Goal: Task Accomplishment & Management: Manage account settings

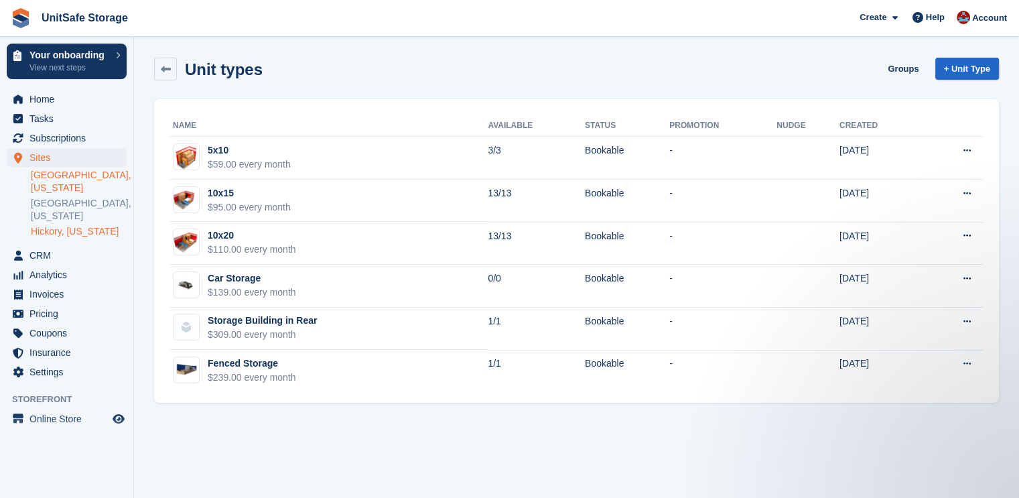
click at [62, 178] on link "[GEOGRAPHIC_DATA], [US_STATE]" at bounding box center [79, 181] width 96 height 25
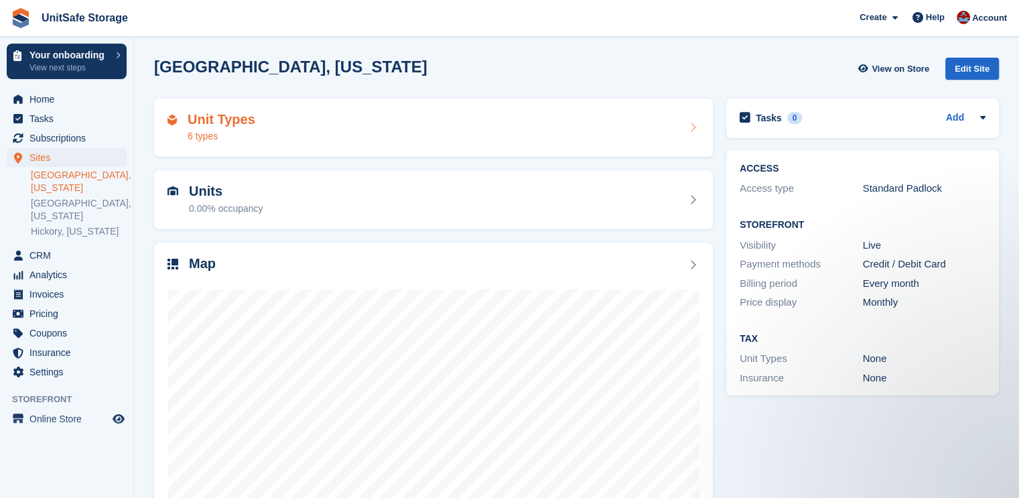
click at [337, 120] on div "Unit Types 6 types" at bounding box center [433, 128] width 532 height 32
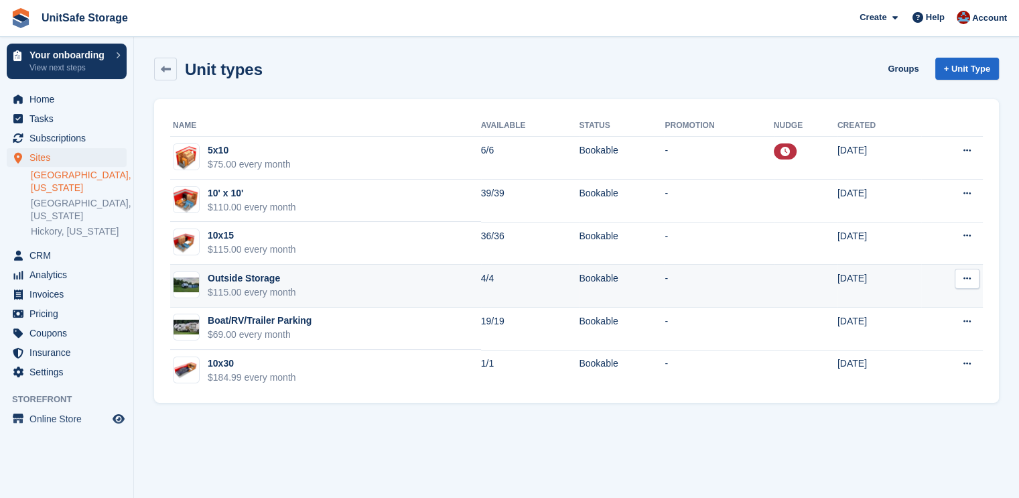
click at [962, 274] on button at bounding box center [966, 279] width 25 height 20
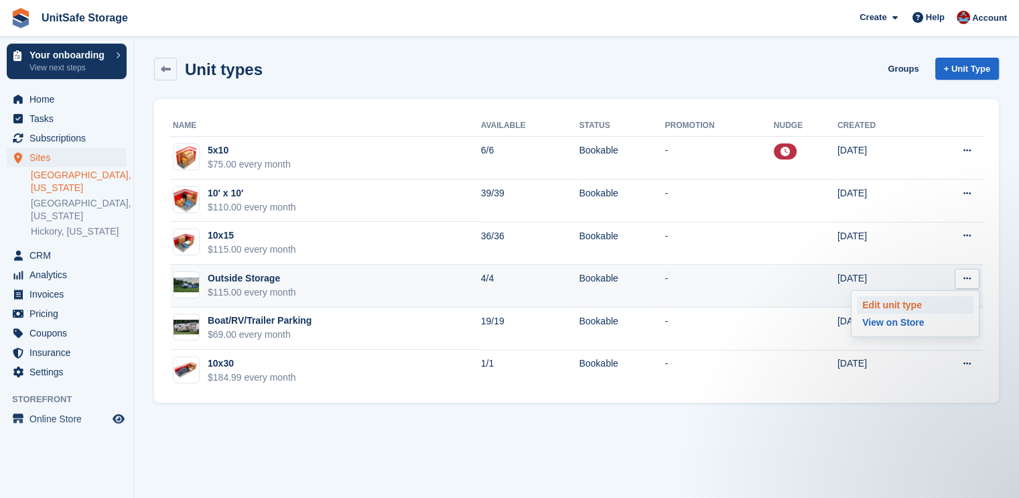
click at [869, 299] on p "Edit unit type" at bounding box center [915, 304] width 117 height 17
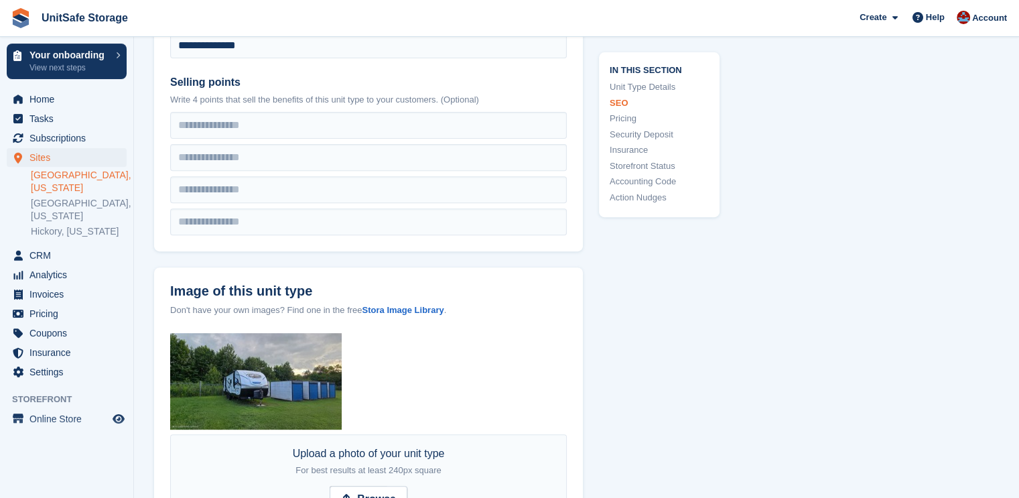
scroll to position [737, 0]
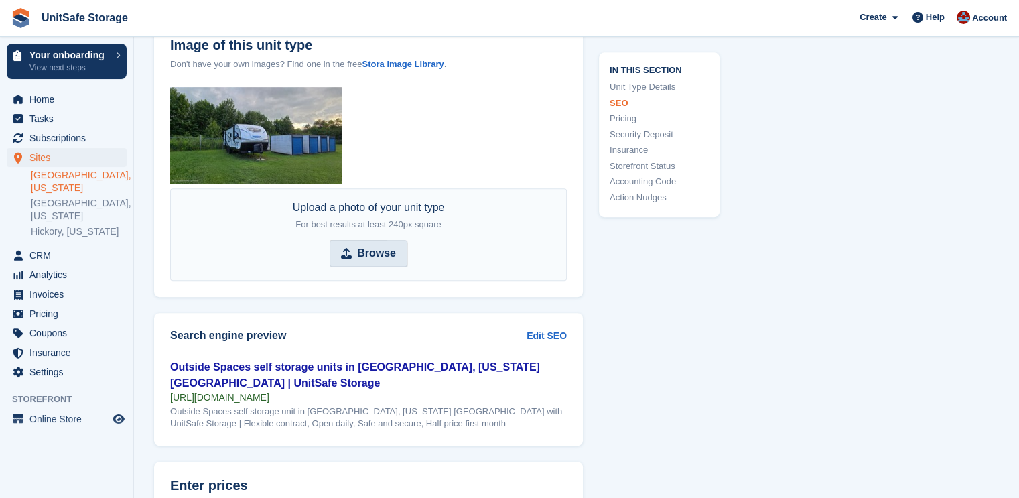
click at [367, 252] on strong "Browse" at bounding box center [376, 253] width 39 height 16
click at [367, 252] on input "Browse" at bounding box center [368, 253] width 78 height 27
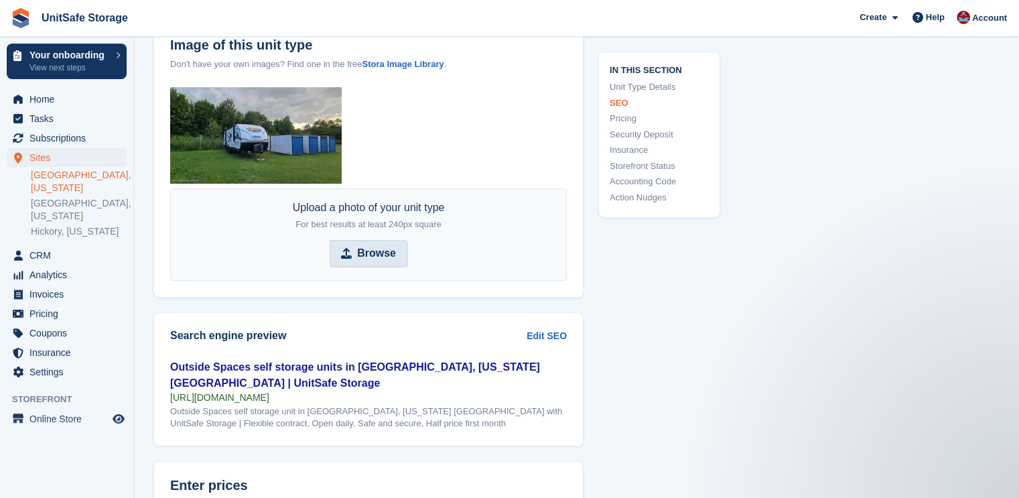
scroll to position [0, 0]
type input "**********"
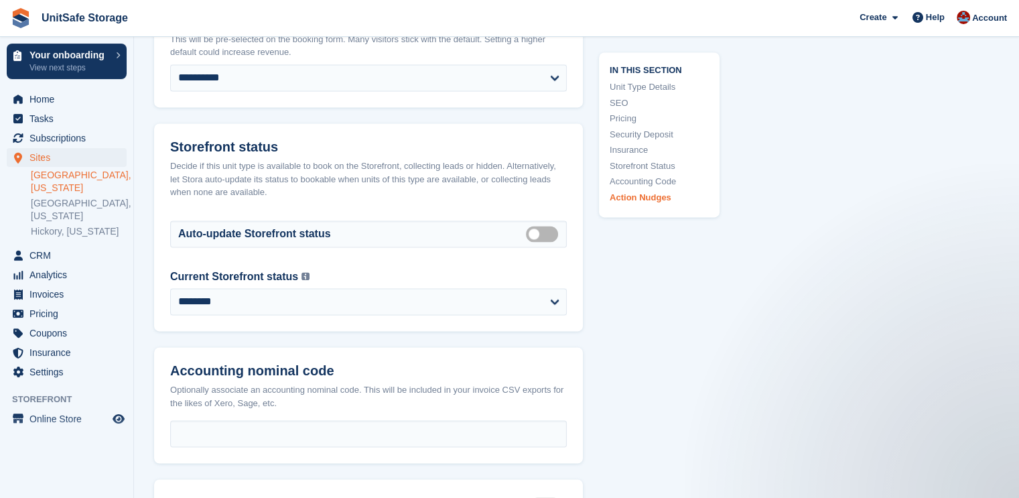
scroll to position [2316, 0]
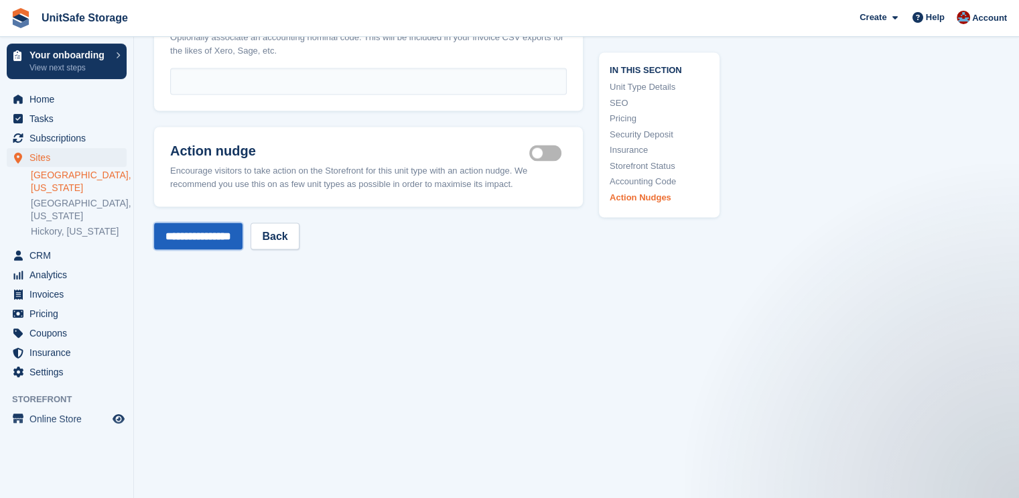
click at [211, 222] on input "**********" at bounding box center [198, 235] width 88 height 27
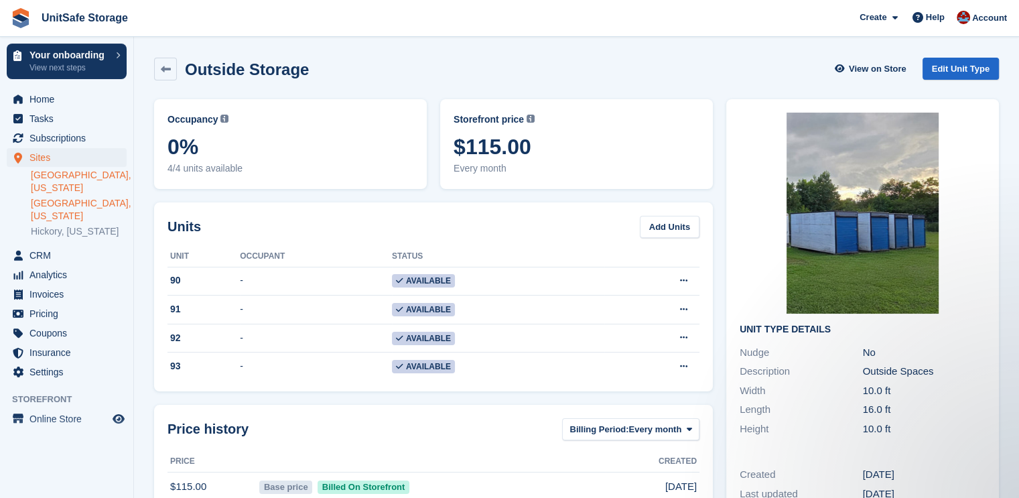
click at [109, 197] on link "[GEOGRAPHIC_DATA], [US_STATE]" at bounding box center [79, 209] width 96 height 25
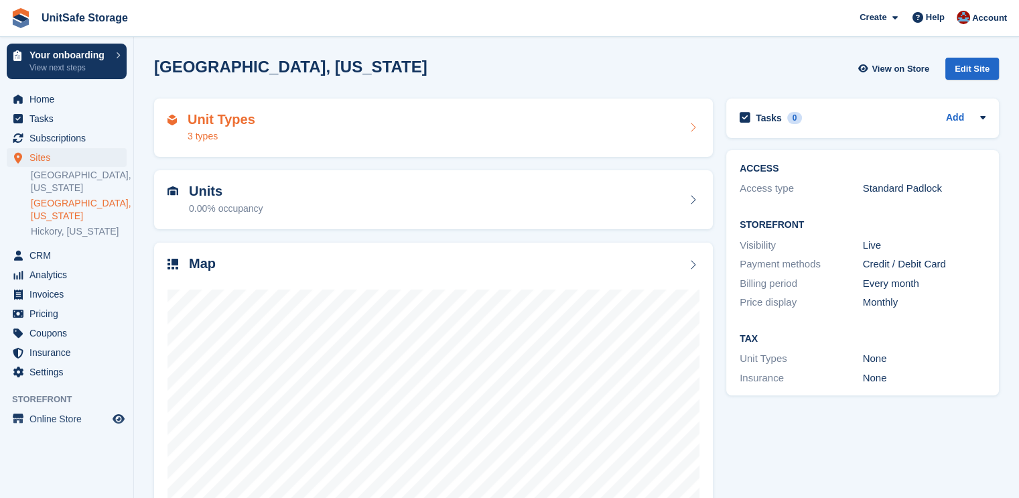
click at [388, 141] on div "Unit Types 3 types" at bounding box center [433, 128] width 532 height 32
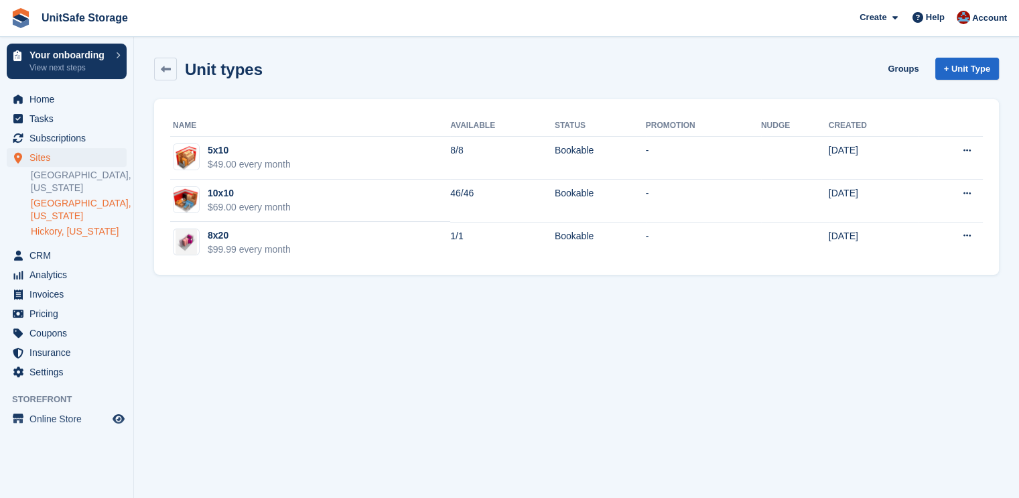
click at [78, 225] on link "Hickory, [US_STATE]" at bounding box center [79, 231] width 96 height 13
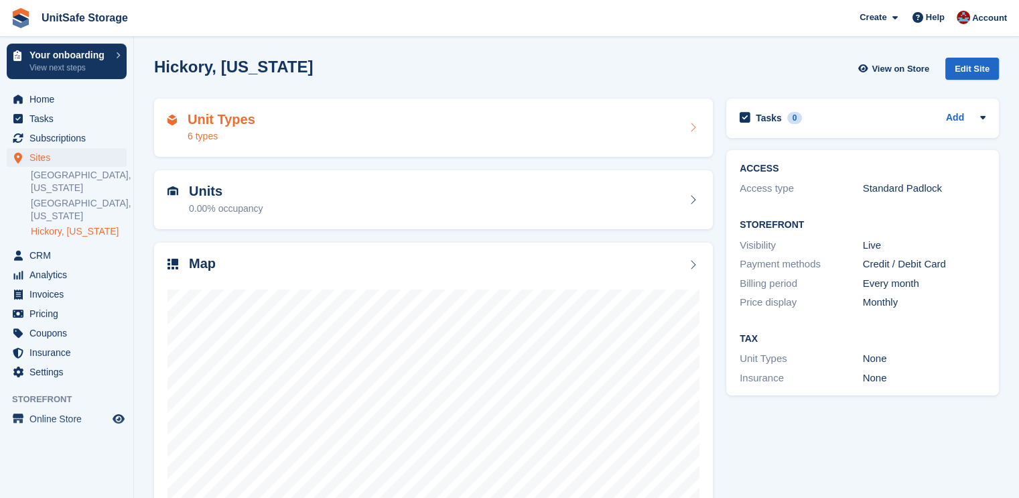
click at [296, 125] on div "Unit Types 6 types" at bounding box center [433, 128] width 532 height 32
